Goal: Navigation & Orientation: Find specific page/section

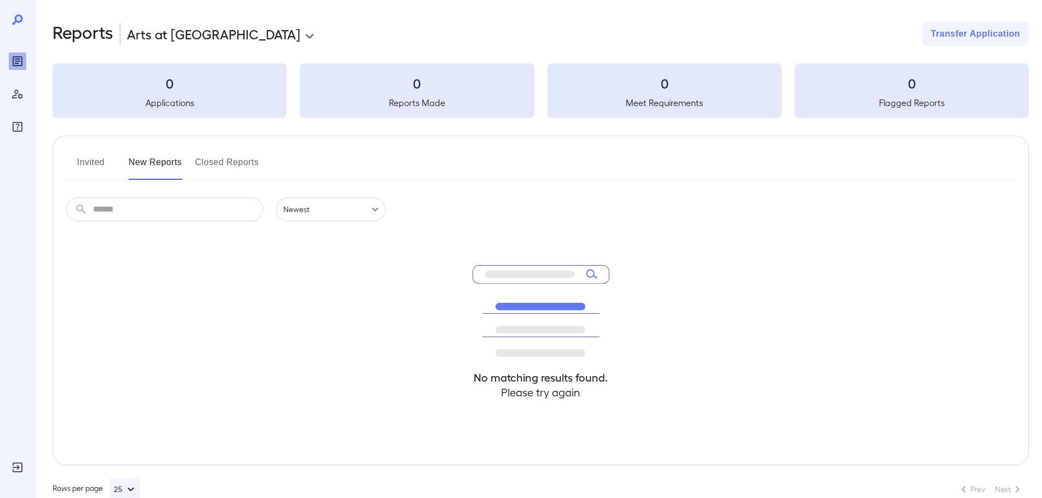
click at [90, 162] on button "Invited" at bounding box center [90, 167] width 49 height 26
click at [152, 155] on button "New Reports" at bounding box center [156, 167] width 54 height 26
click at [96, 158] on button "Invited" at bounding box center [90, 167] width 49 height 26
click at [14, 68] on div "Reports" at bounding box center [18, 62] width 18 height 18
click at [16, 92] on icon "Manage Users" at bounding box center [17, 94] width 13 height 13
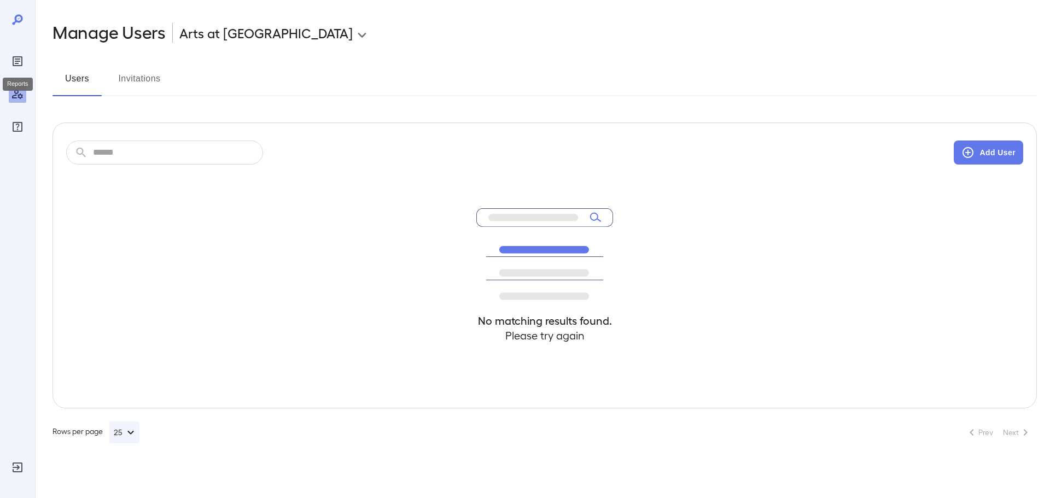
click at [17, 56] on icon "Reports" at bounding box center [17, 61] width 13 height 13
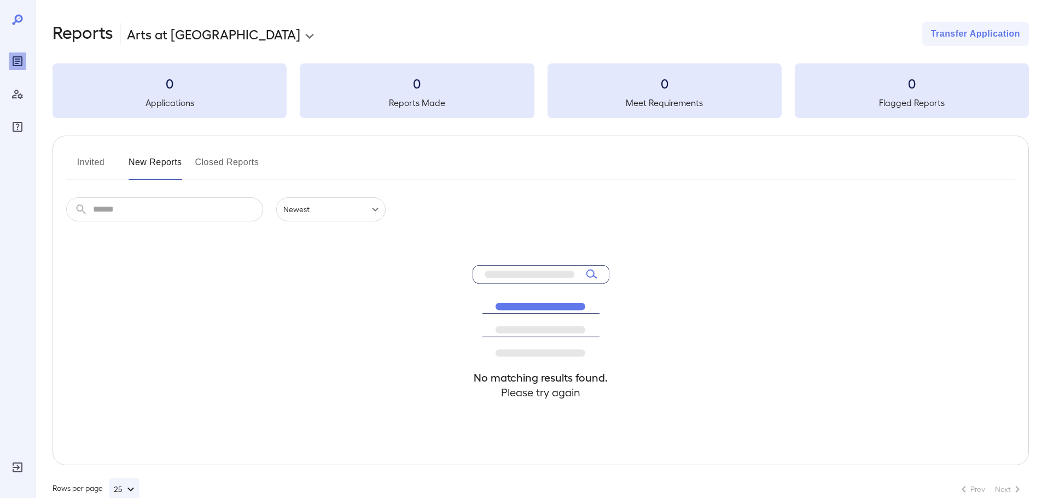
click at [226, 167] on button "Closed Reports" at bounding box center [227, 167] width 64 height 26
click at [89, 162] on button "Invited" at bounding box center [90, 167] width 49 height 26
click at [316, 217] on body "**********" at bounding box center [525, 249] width 1050 height 498
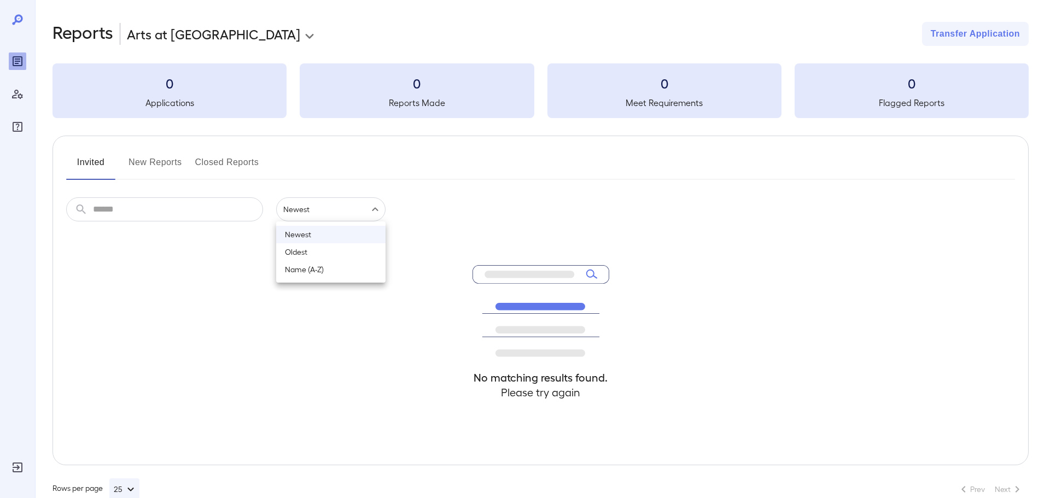
click at [316, 238] on li "Newest" at bounding box center [330, 235] width 109 height 18
click at [174, 164] on button "New Reports" at bounding box center [156, 167] width 54 height 26
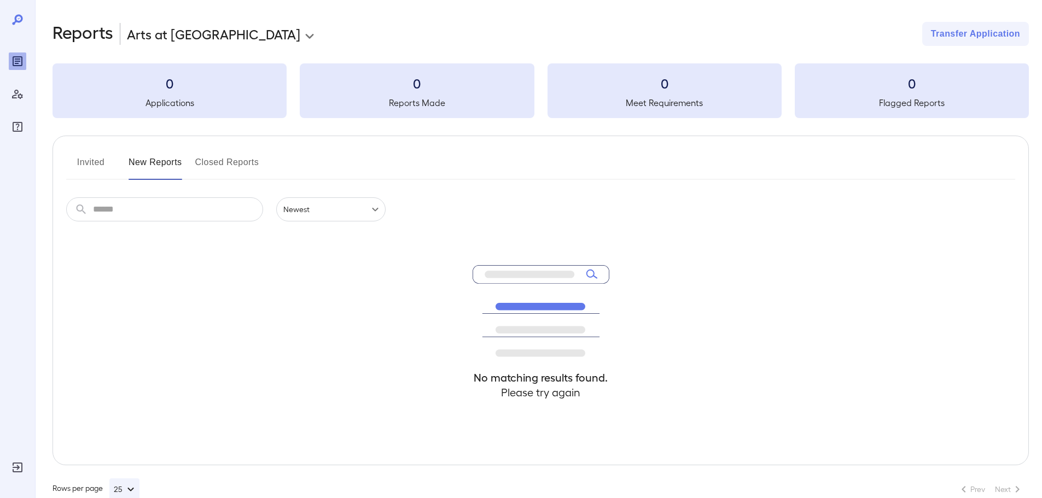
click at [84, 156] on button "Invited" at bounding box center [90, 167] width 49 height 26
